Goal: Transaction & Acquisition: Book appointment/travel/reservation

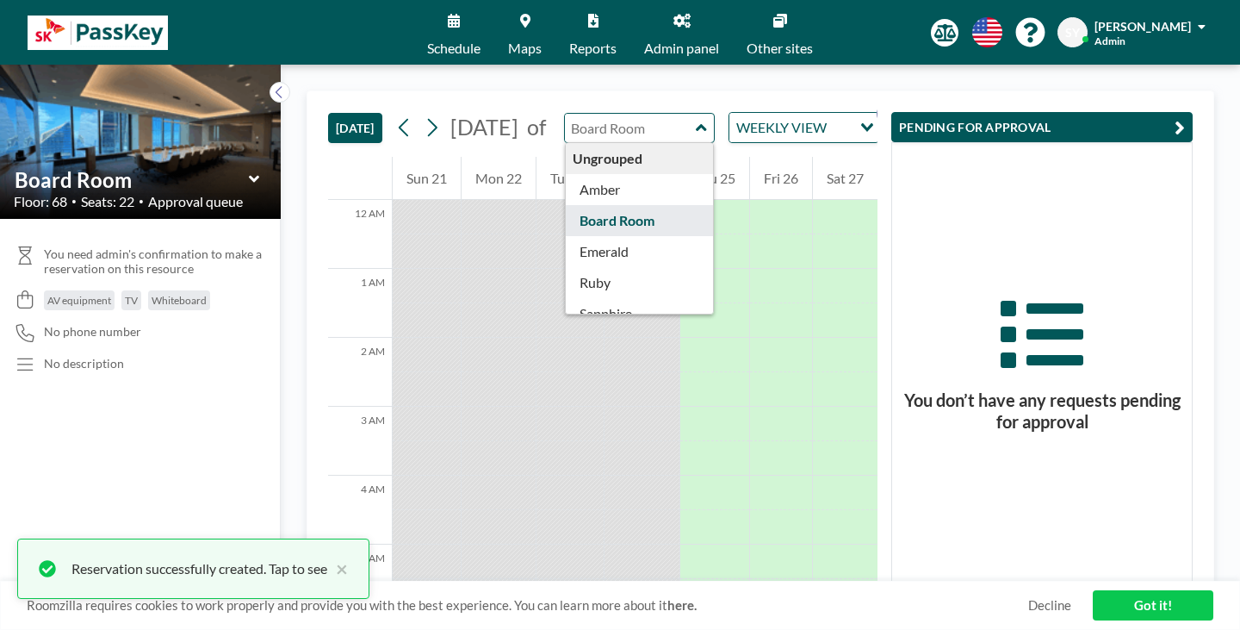
scroll to position [784, 0]
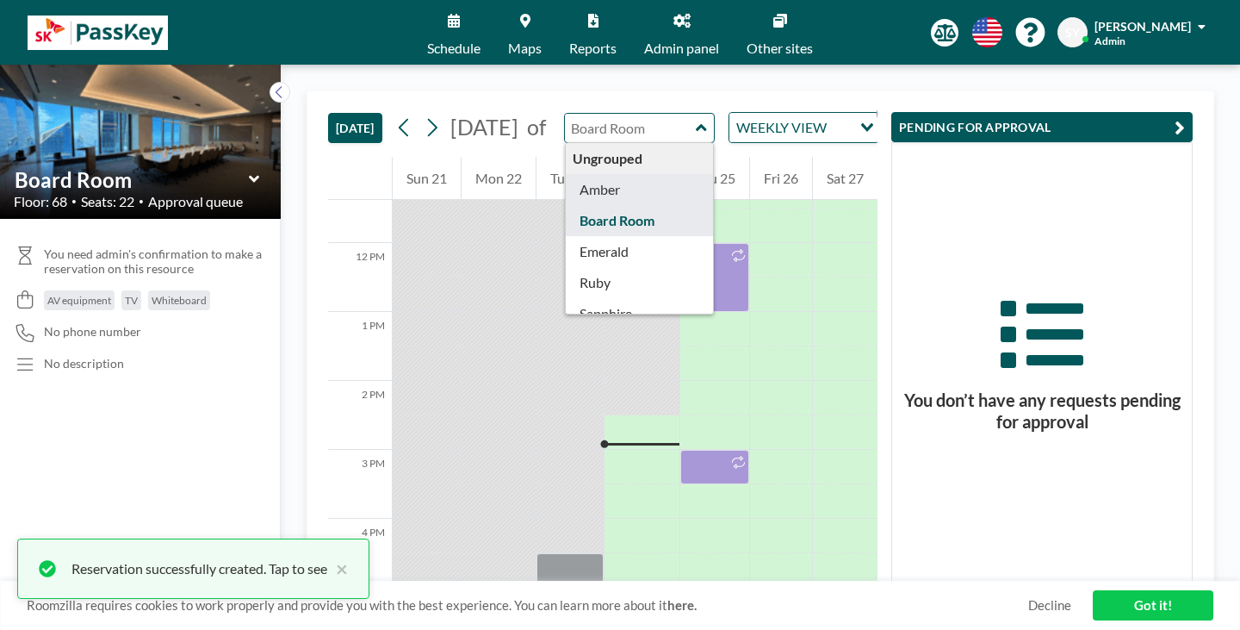
type input "Amber"
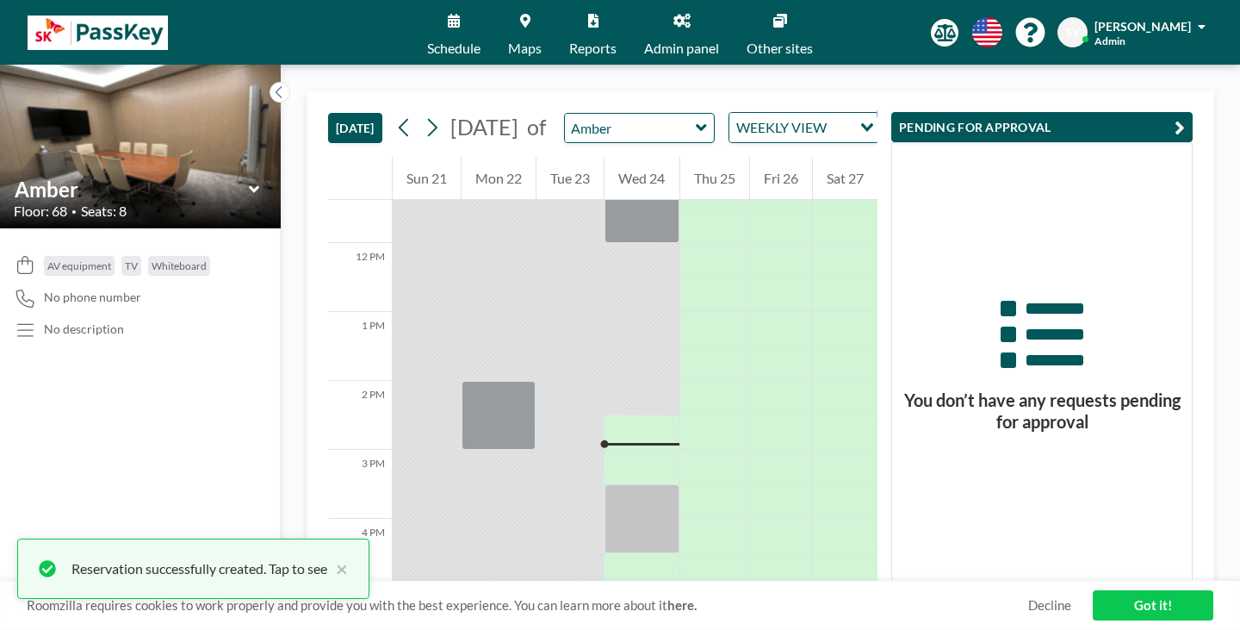
click at [542, 41] on span "Maps" at bounding box center [525, 48] width 34 height 14
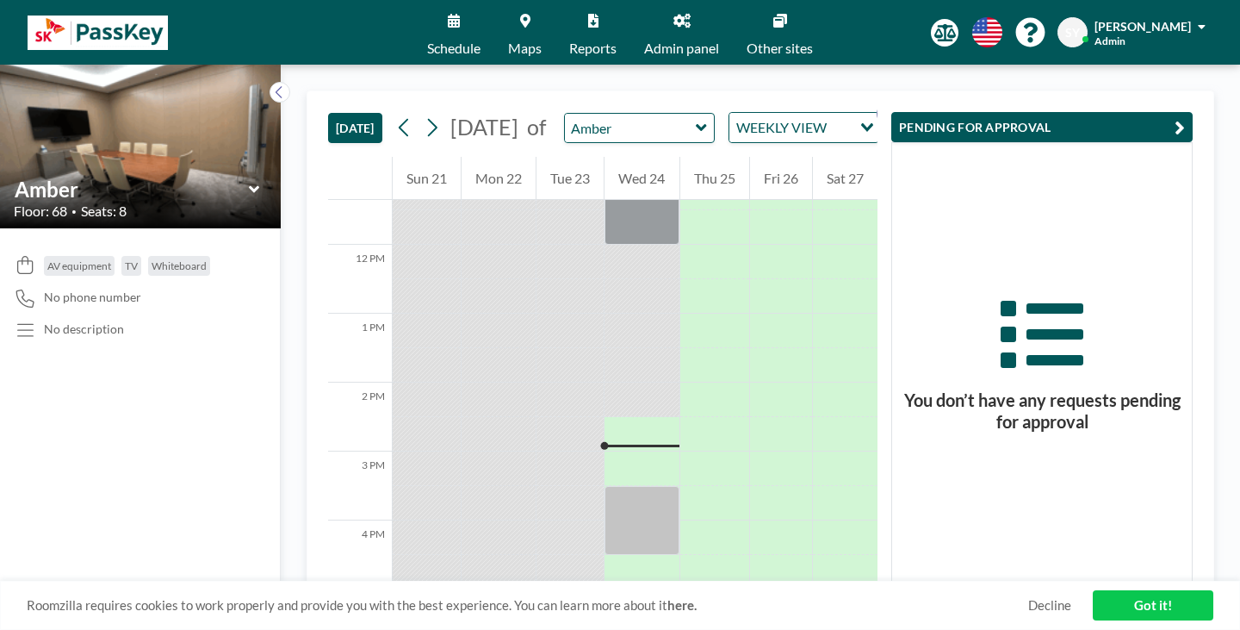
scroll to position [784, 0]
click at [424, 115] on icon at bounding box center [432, 128] width 16 height 26
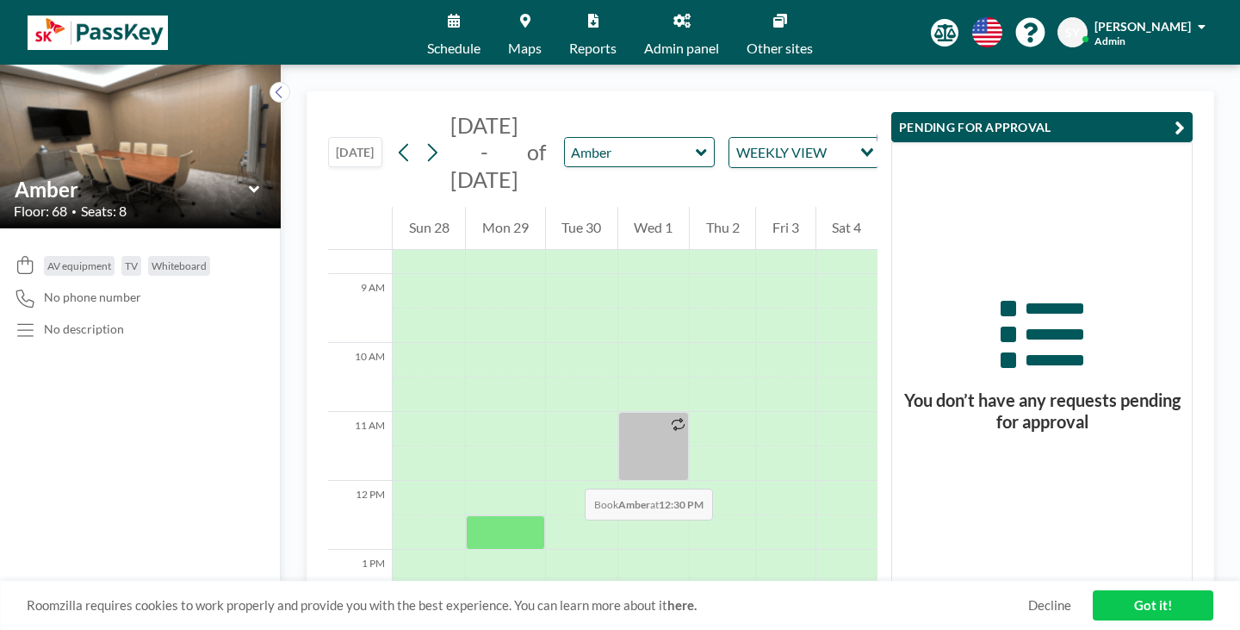
scroll to position [620, 0]
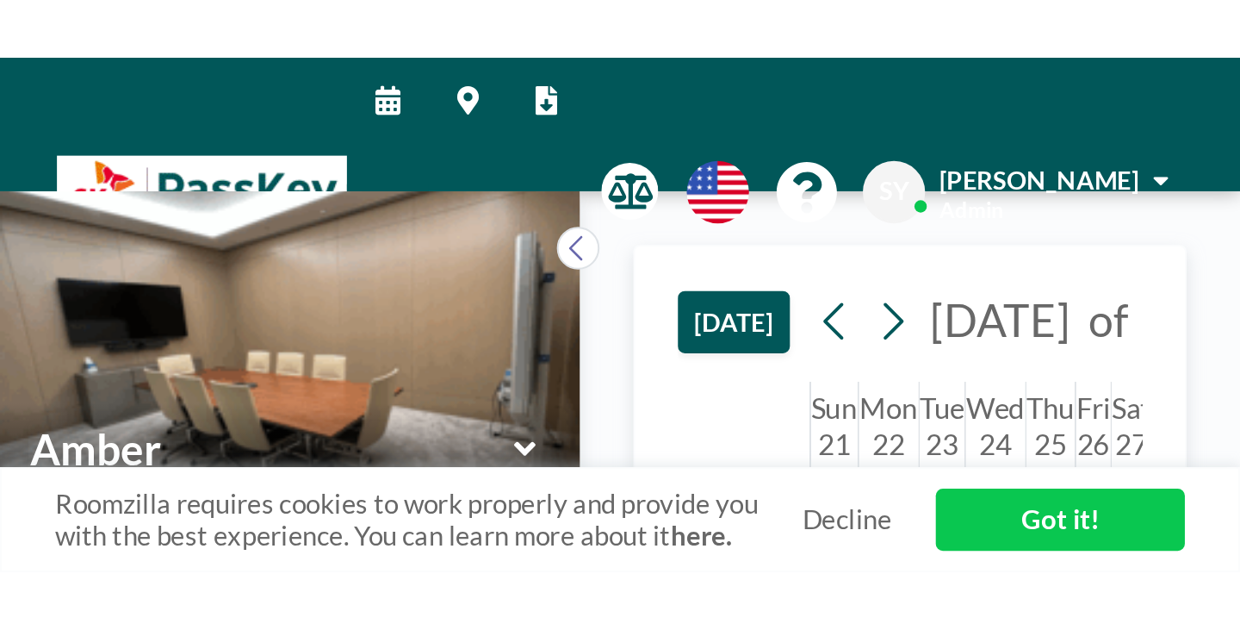
scroll to position [461, 0]
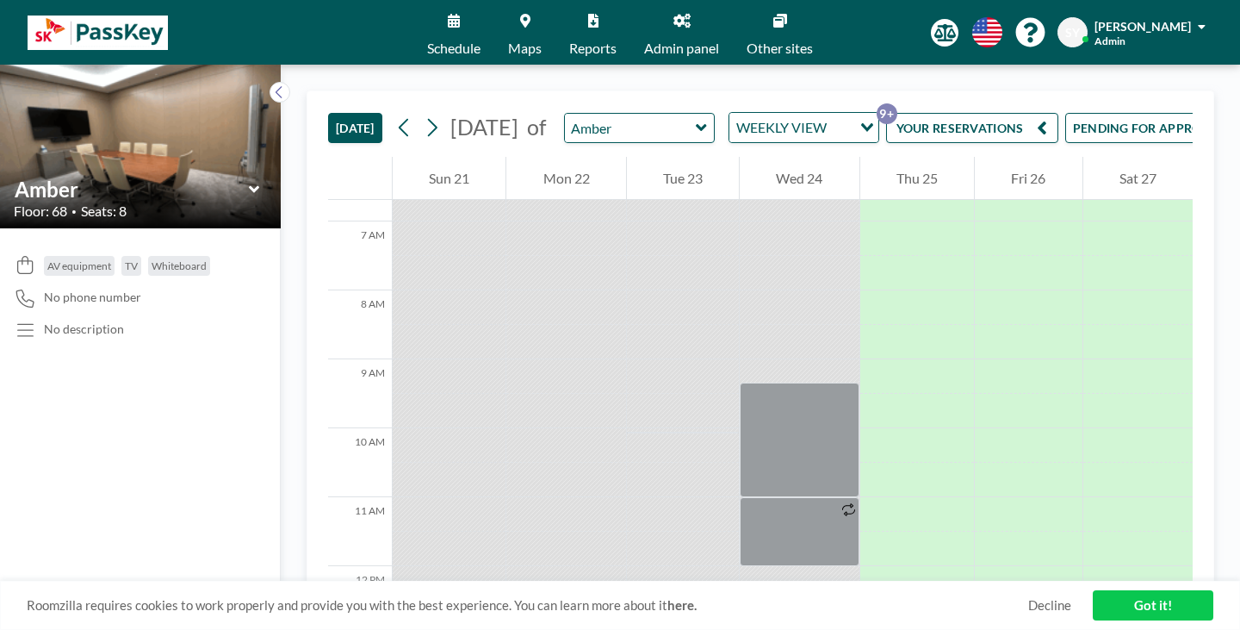
click at [599, 113] on button "YOUR RESERVATIONS 9+" at bounding box center [972, 128] width 172 height 30
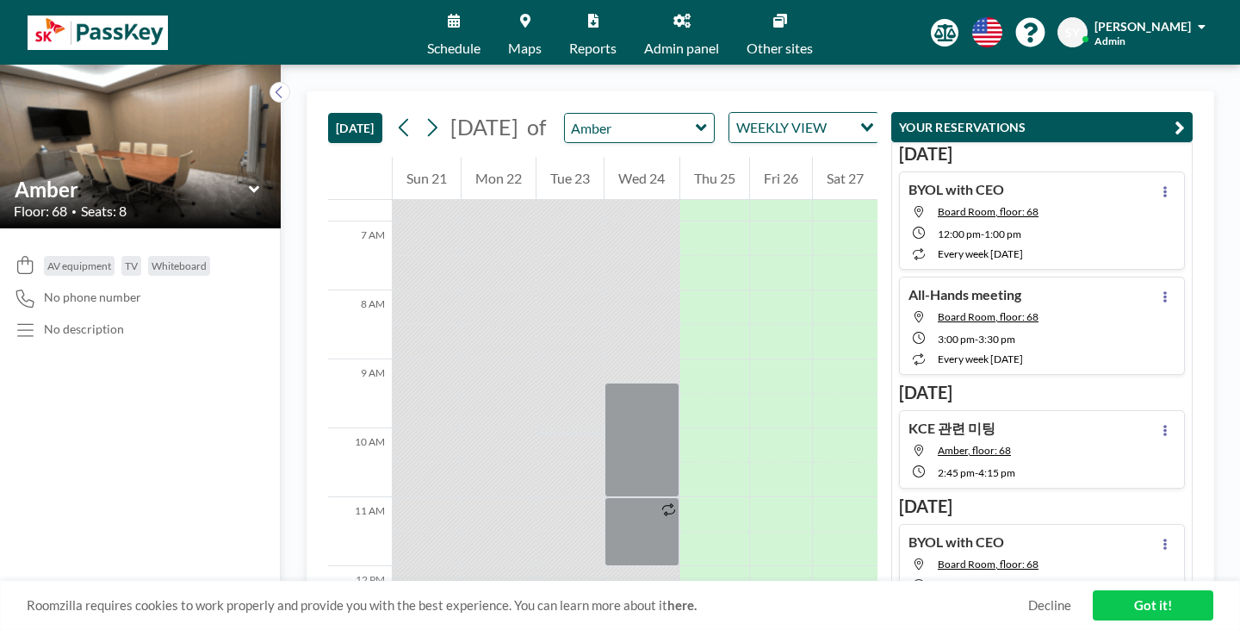
click at [599, 116] on button "PENDING FOR APPROVAL" at bounding box center [982, 128] width 192 height 30
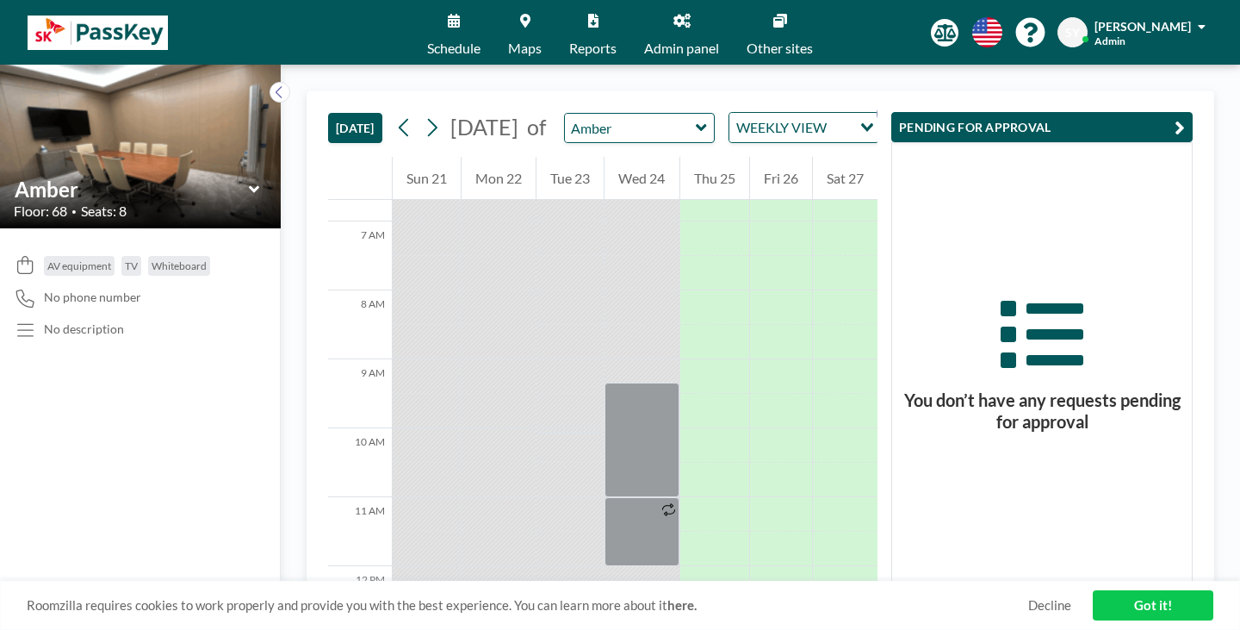
click at [599, 113] on button "YOUR RESERVATIONS 9+" at bounding box center [972, 128] width 172 height 30
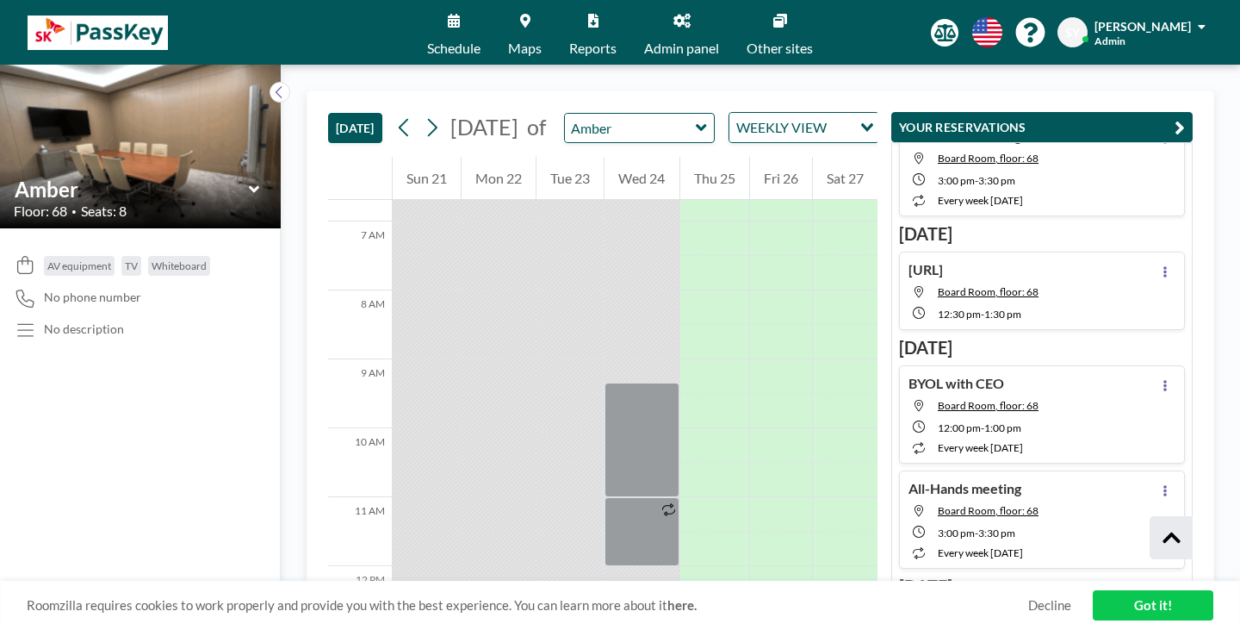
scroll to position [432, 0]
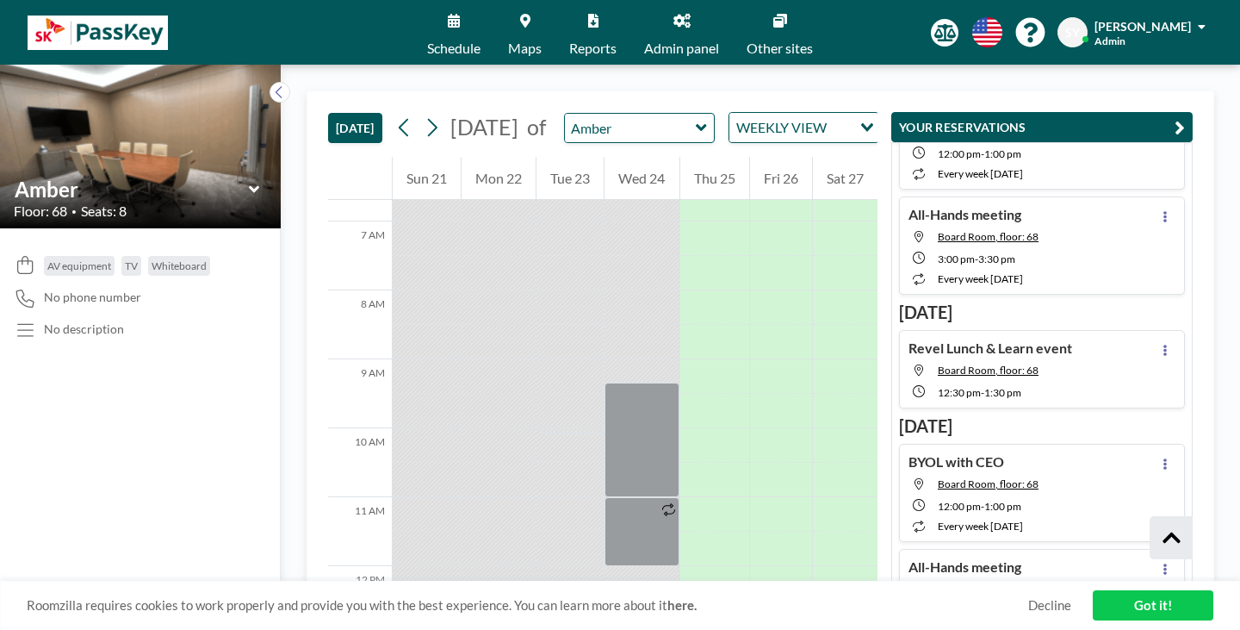
click at [599, 117] on icon "button" at bounding box center [1064, 127] width 10 height 21
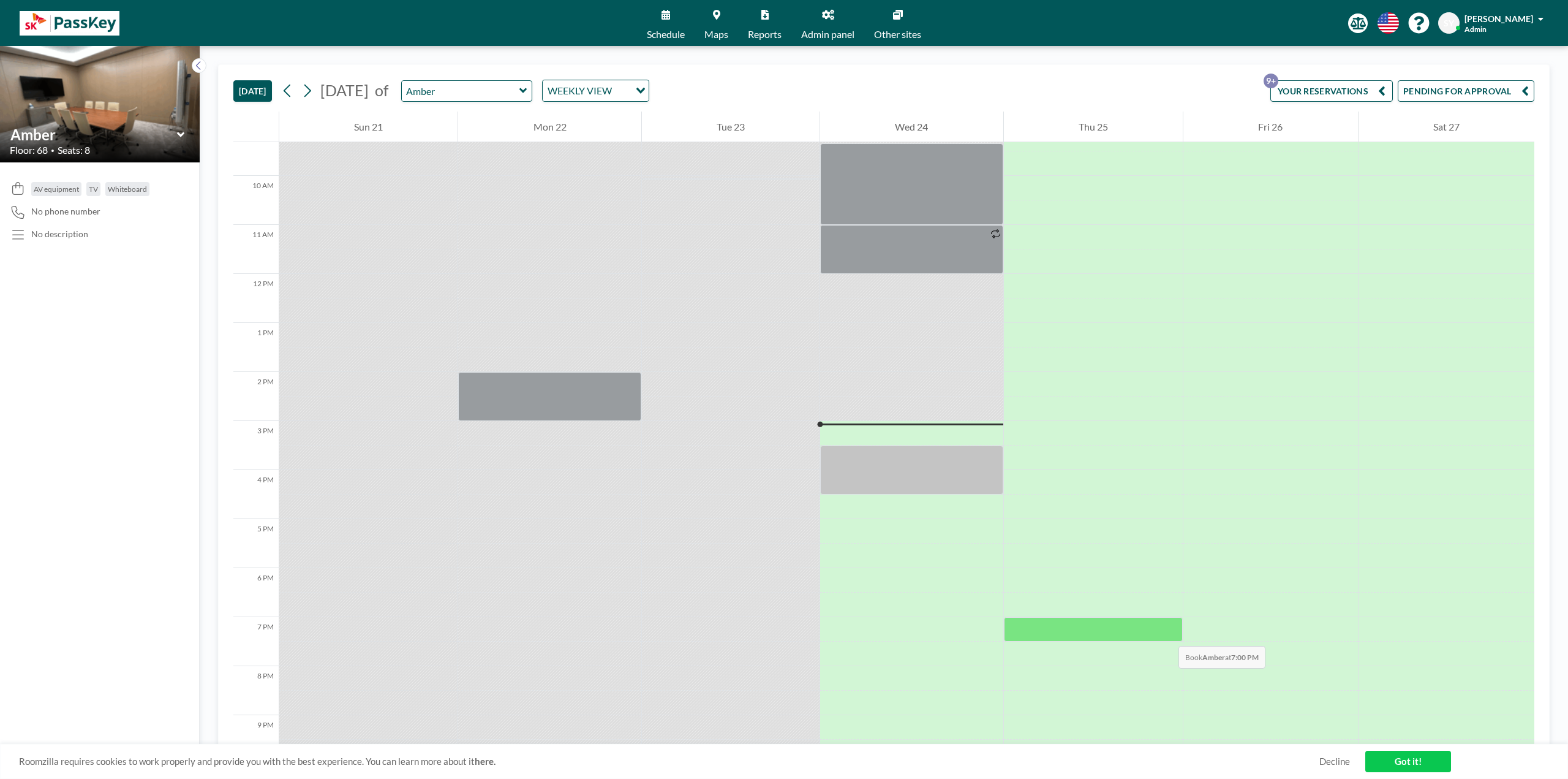
scroll to position [457, 0]
click at [426, 101] on div "Amber" at bounding box center [466, 91] width 132 height 21
click at [426, 100] on input "text" at bounding box center [460, 91] width 117 height 20
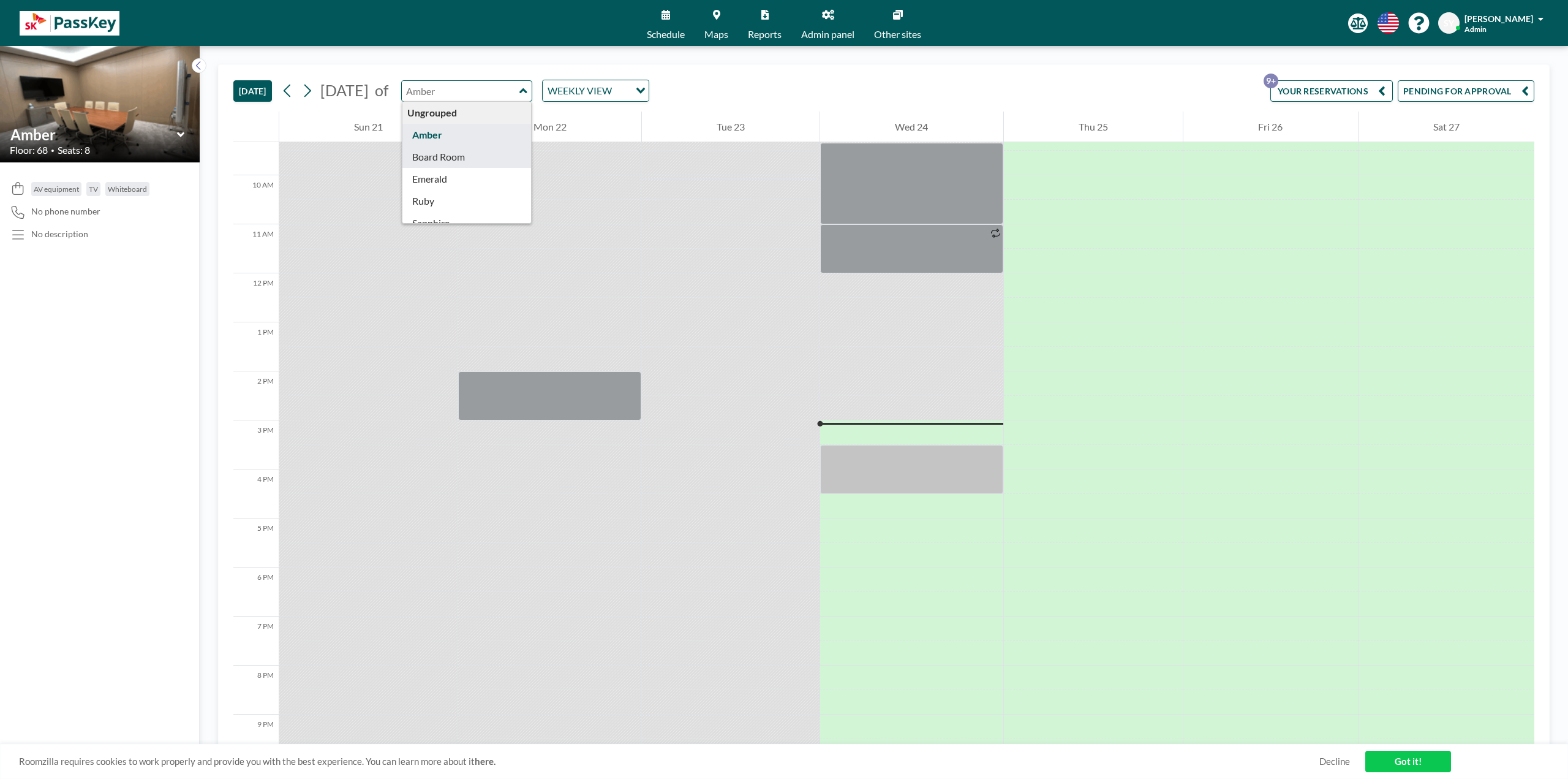
type input "Board Room"
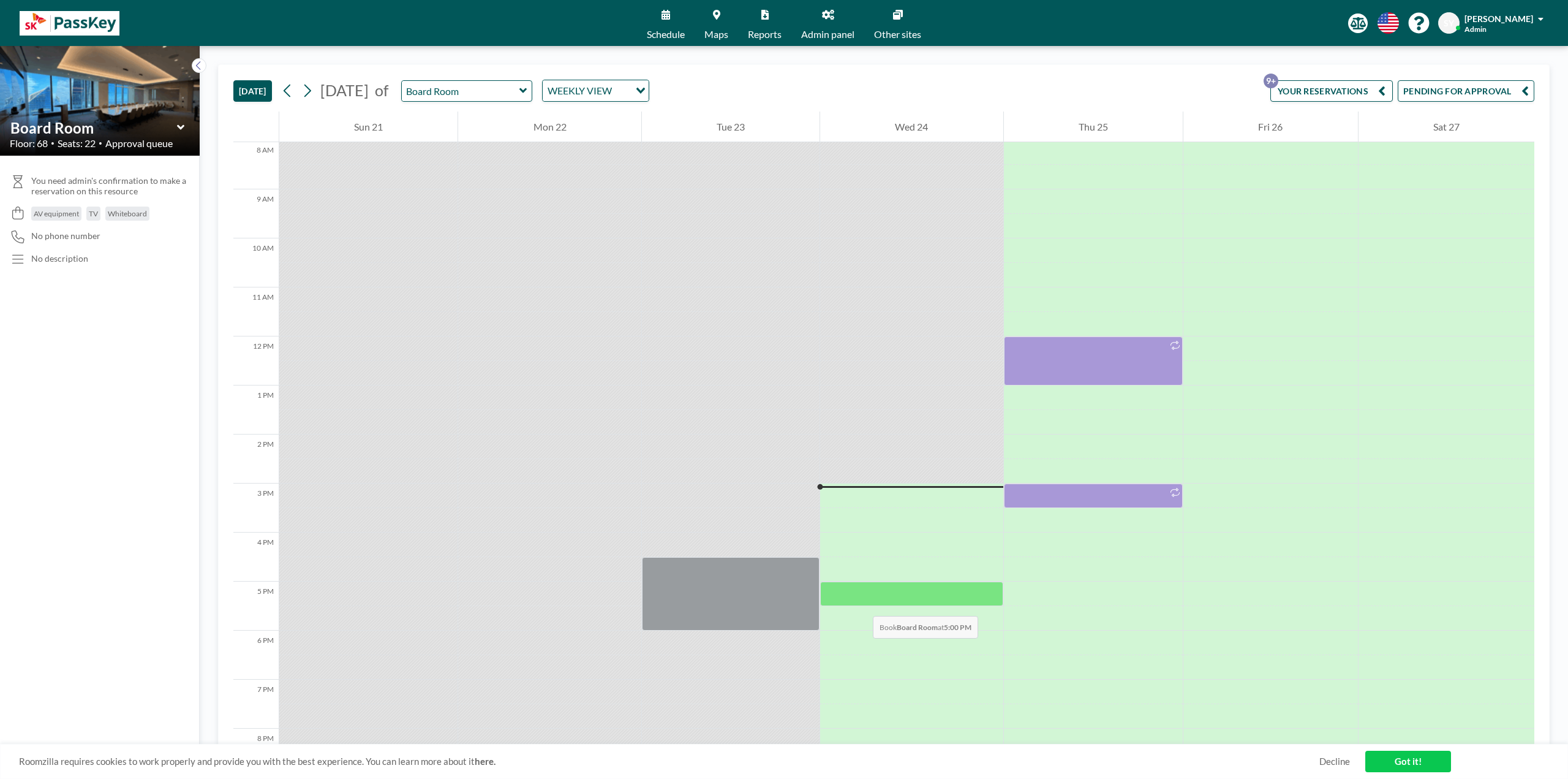
scroll to position [396, 0]
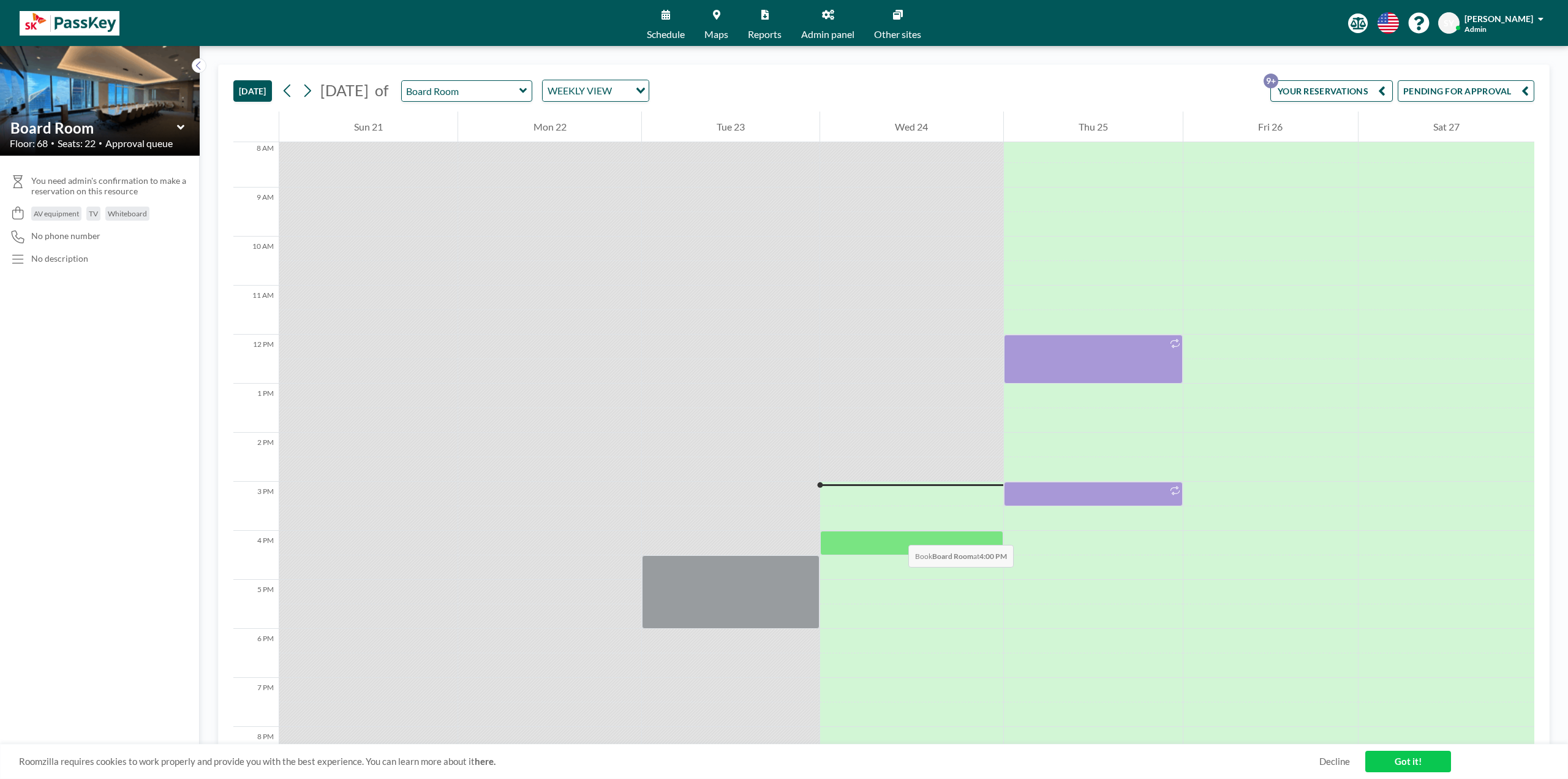
click at [426, 176] on div at bounding box center [911, 543] width 183 height 24
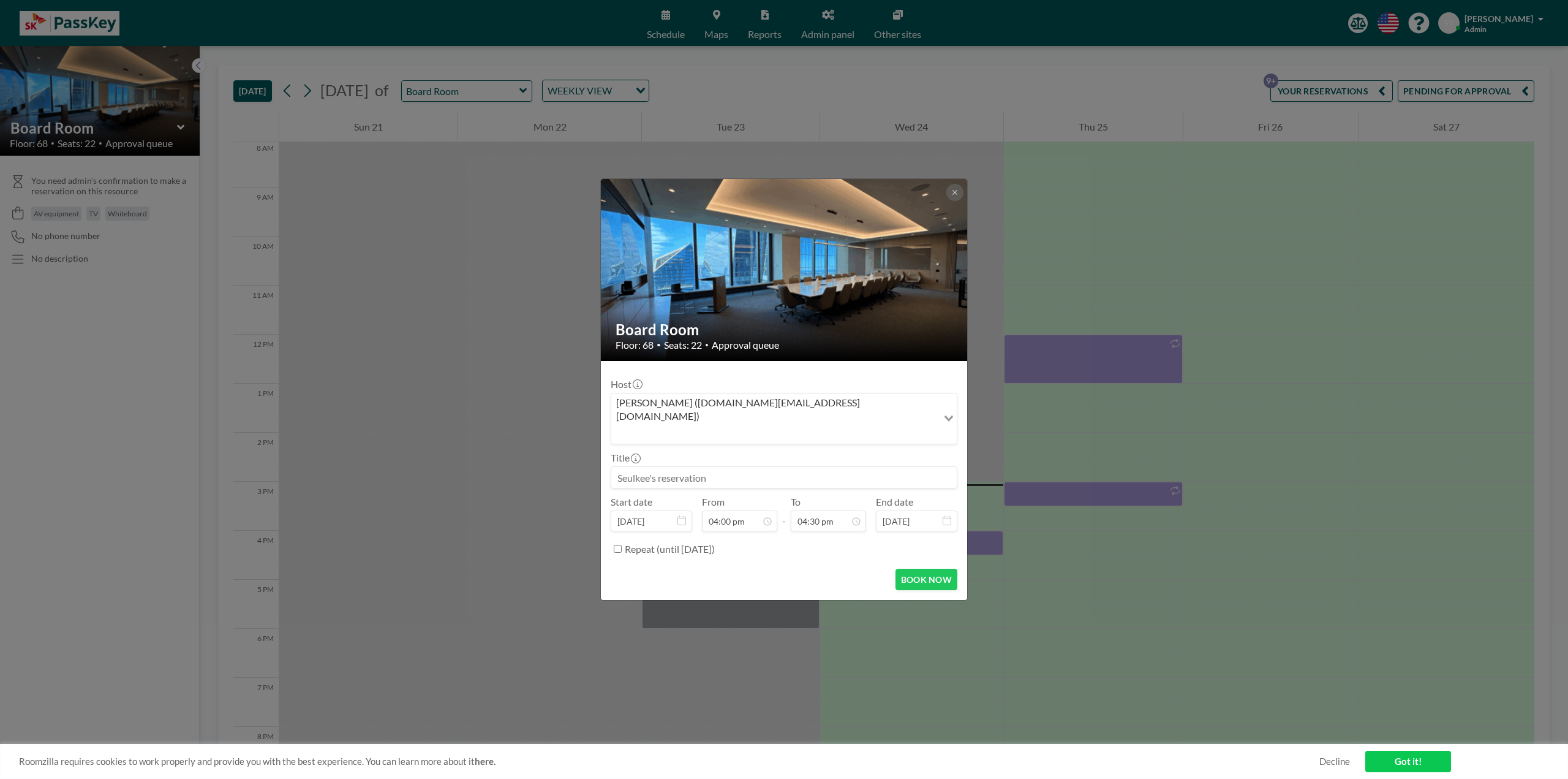
click at [426, 176] on button at bounding box center [955, 192] width 17 height 17
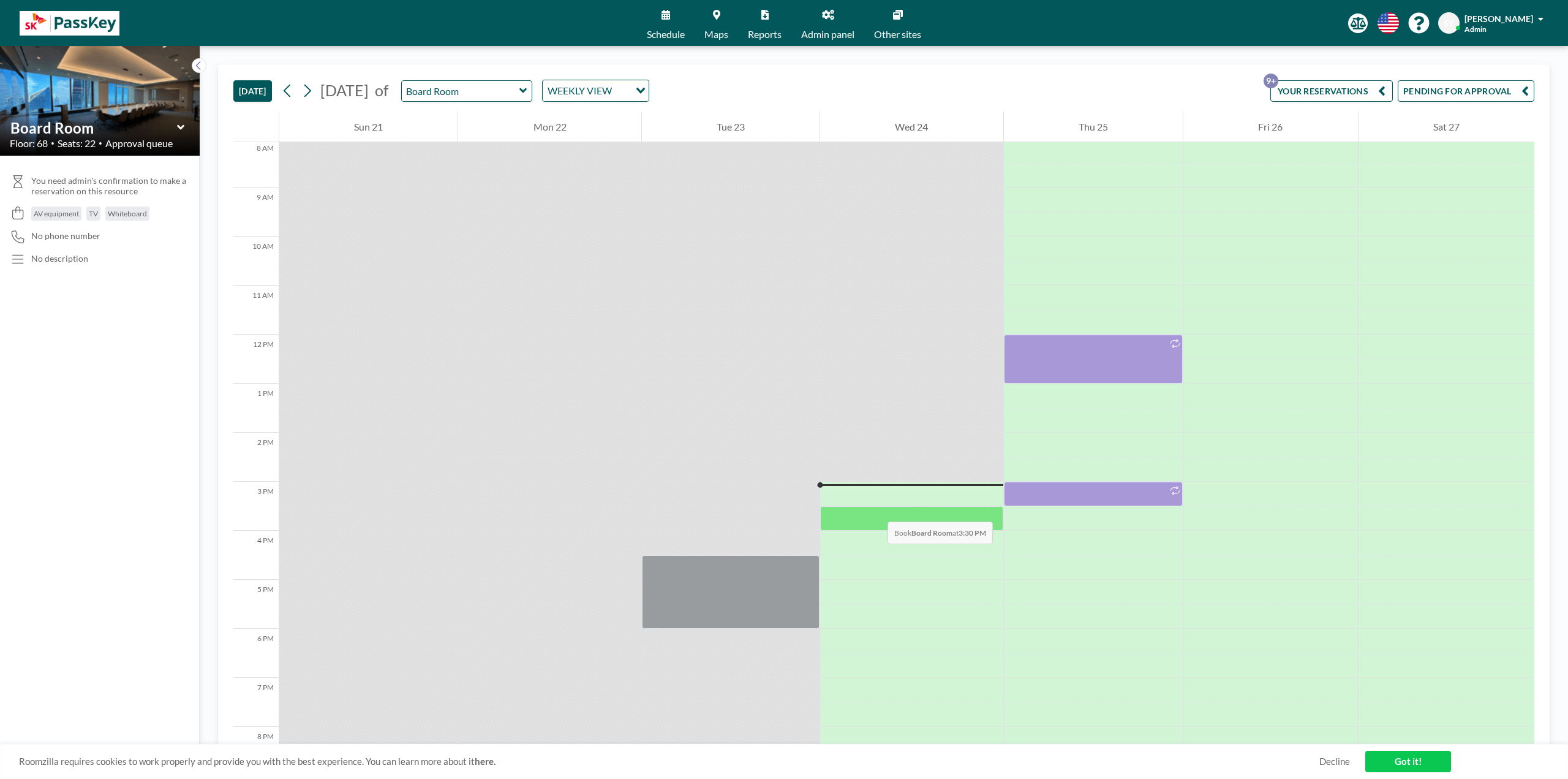
click at [426, 176] on div at bounding box center [911, 518] width 183 height 24
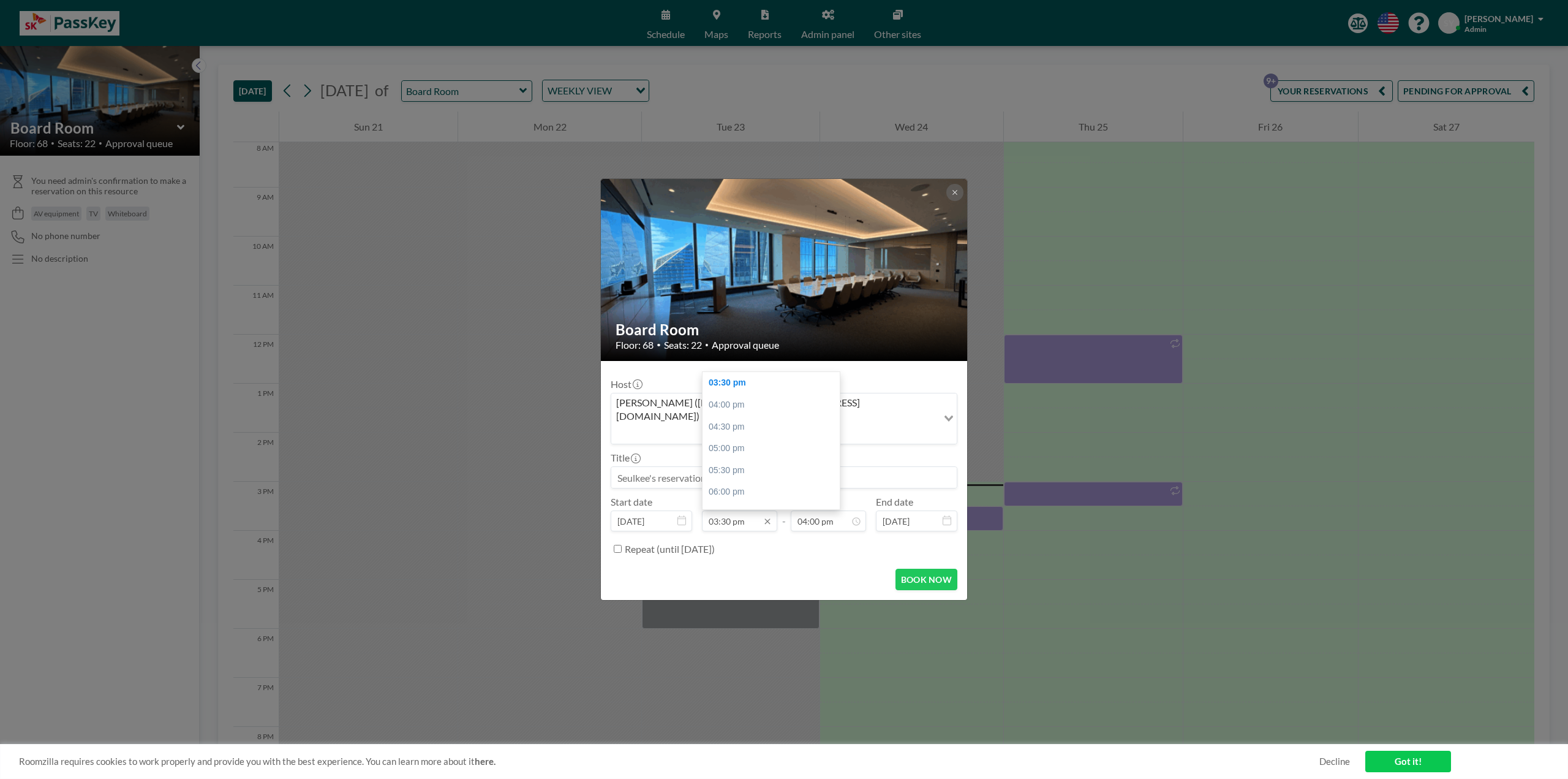
scroll to position [698, 0]
drag, startPoint x: 734, startPoint y: 470, endPoint x: 735, endPoint y: 458, distance: 12.0
click at [426, 176] on input at bounding box center [784, 477] width 346 height 21
type input "D"
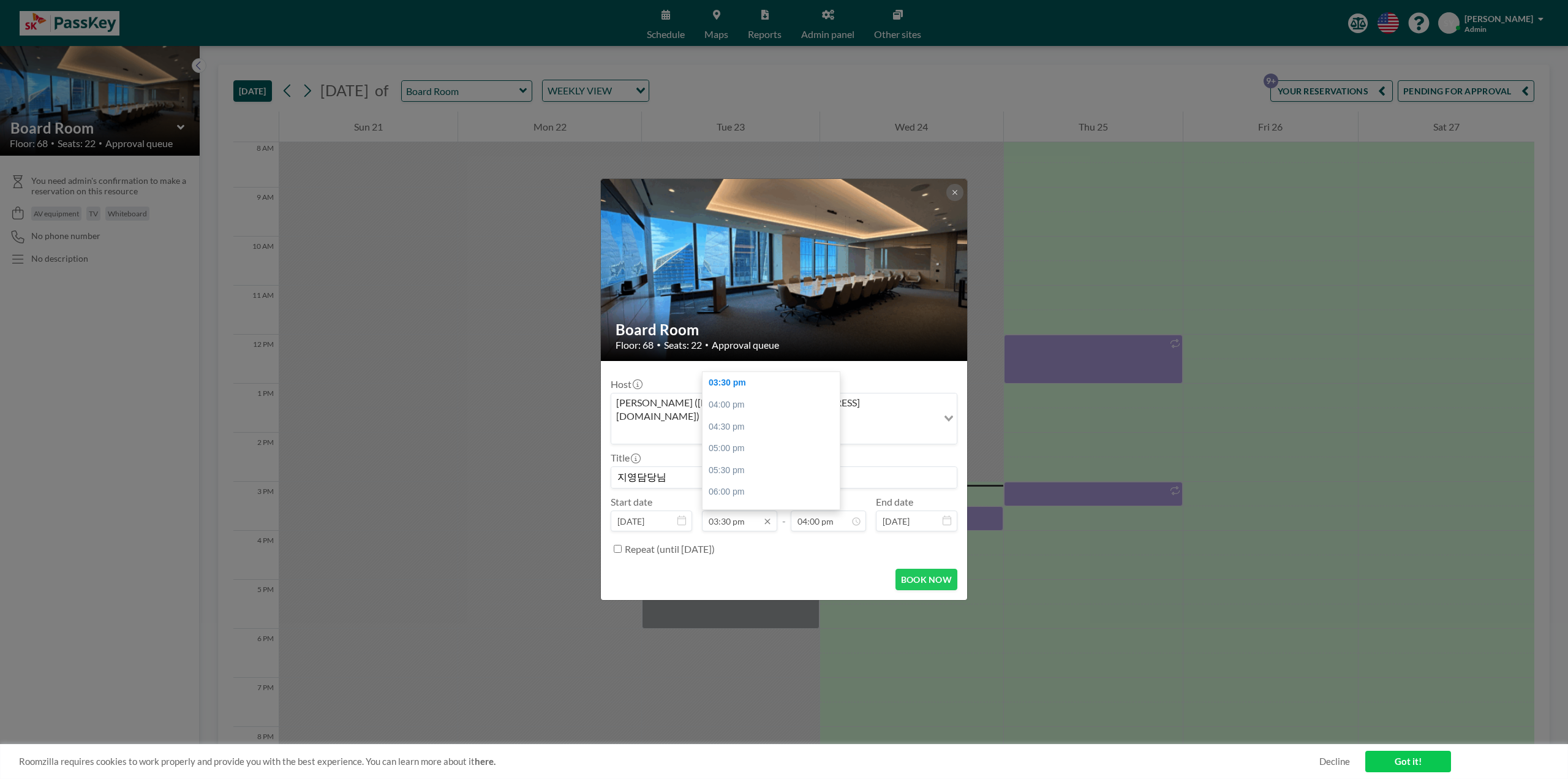
type input "지영담당님"
click at [426, 176] on input "03:30 pm" at bounding box center [740, 520] width 75 height 21
type input "03:05 pm"
click at [426, 176] on button "BOOK NOW" at bounding box center [926, 579] width 62 height 21
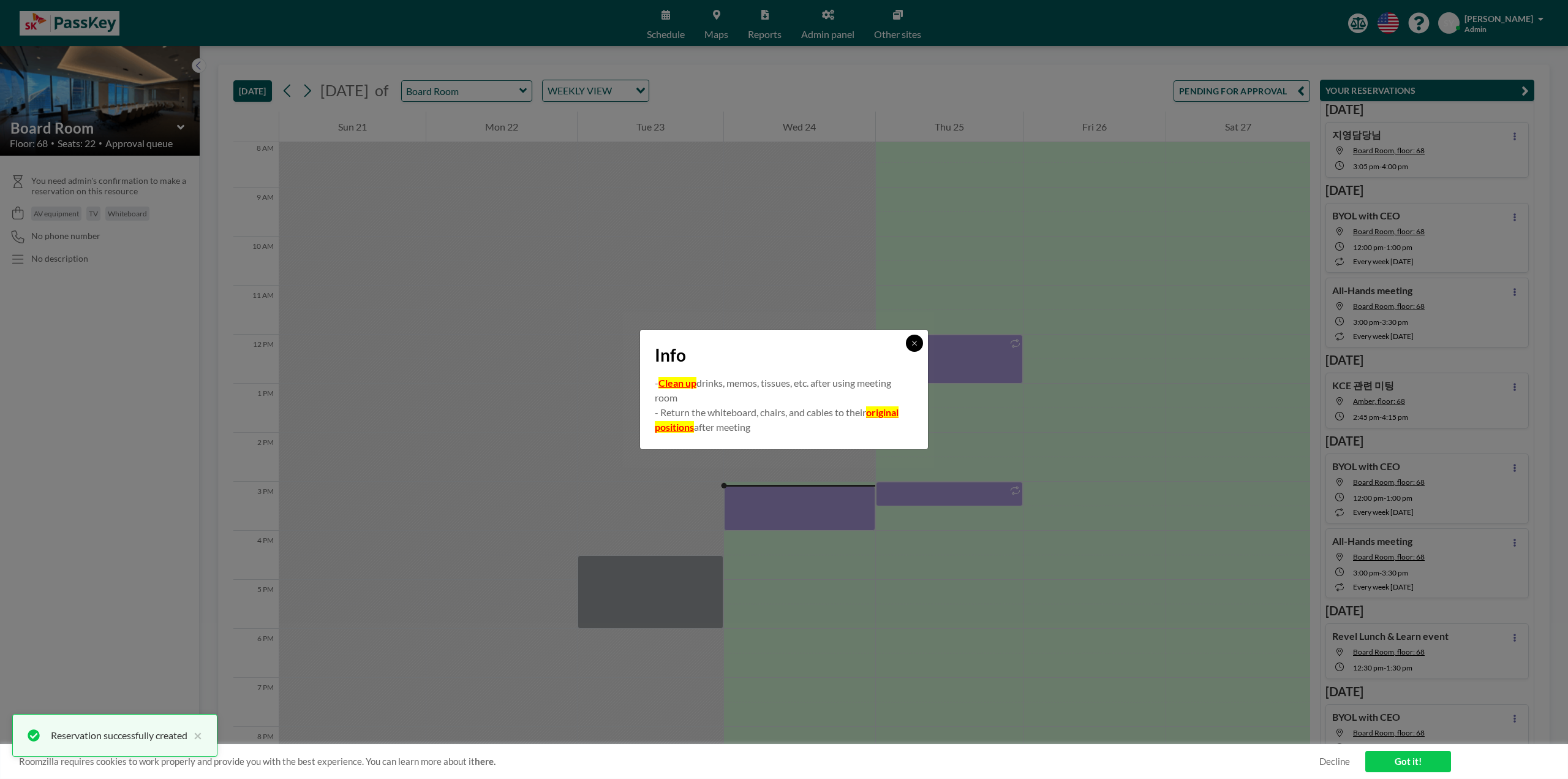
click at [426, 176] on button at bounding box center [914, 343] width 17 height 17
